Goal: Transaction & Acquisition: Purchase product/service

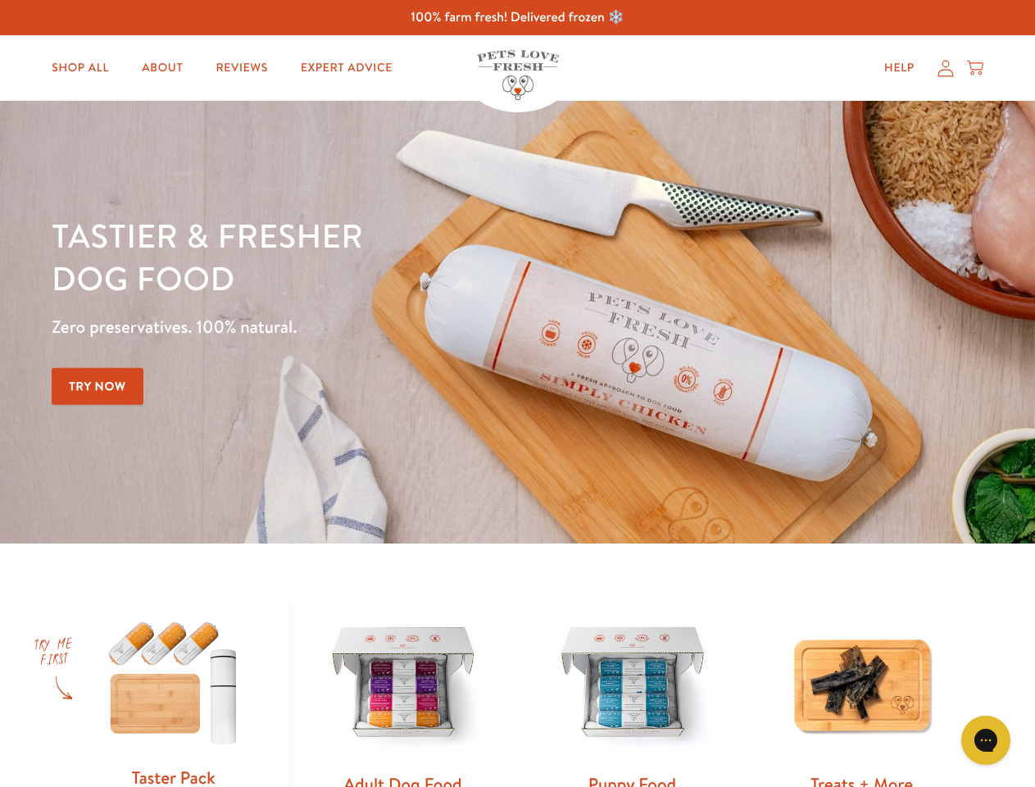
click at [517, 393] on div "Tastier & fresher dog food Zero preservatives. 100% natural. Try Now" at bounding box center [362, 322] width 621 height 216
click at [986, 740] on icon "Gorgias live chat" at bounding box center [986, 740] width 16 height 16
